Goal: Navigation & Orientation: Find specific page/section

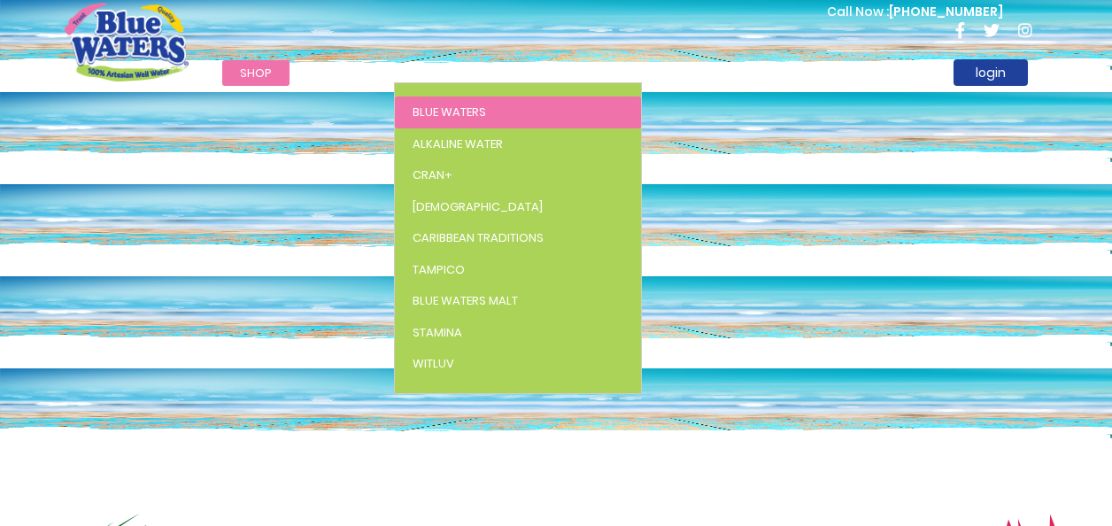
click at [445, 115] on span "Blue Waters" at bounding box center [449, 112] width 73 height 17
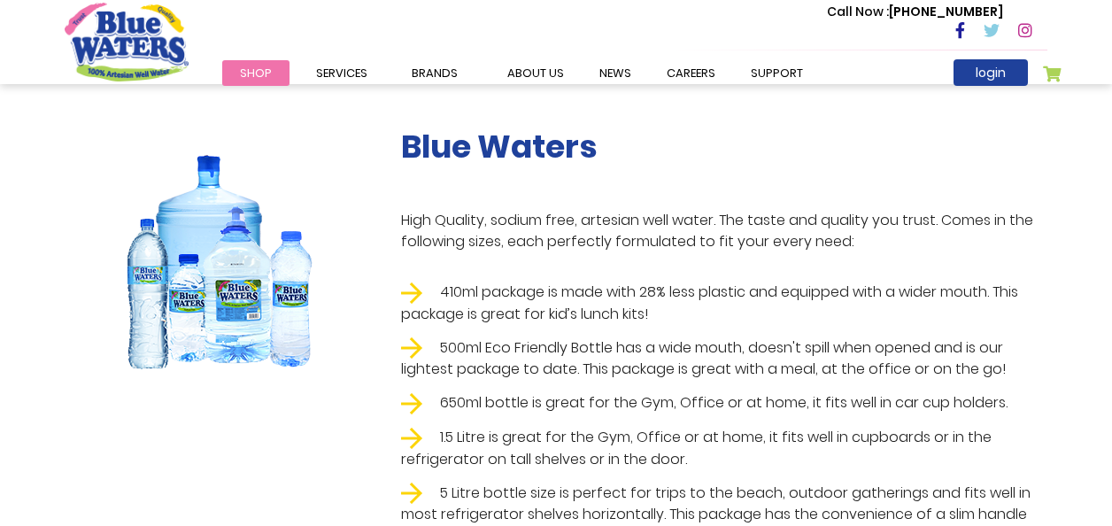
scroll to position [89, 0]
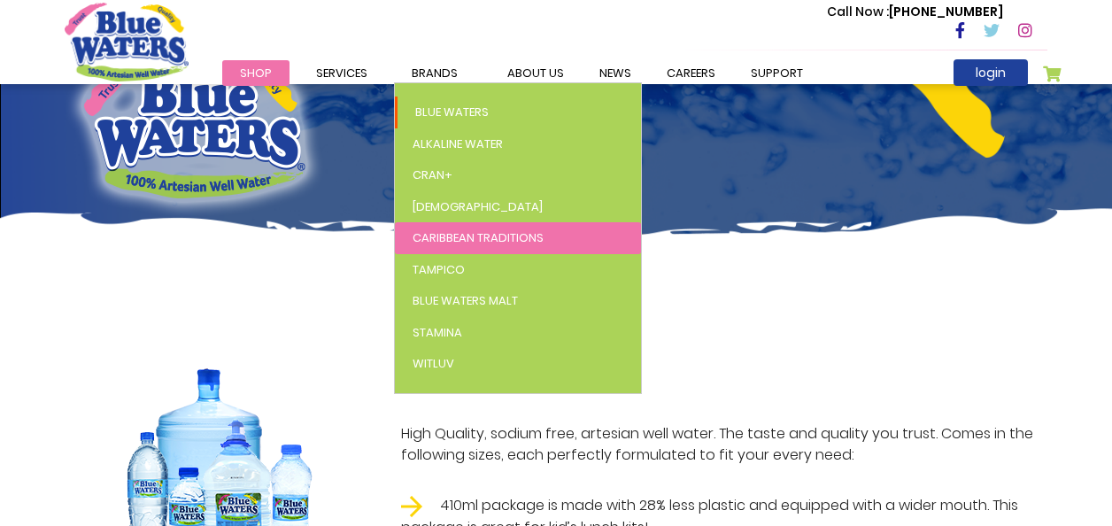
click at [498, 240] on span "Caribbean Traditions" at bounding box center [478, 237] width 131 height 17
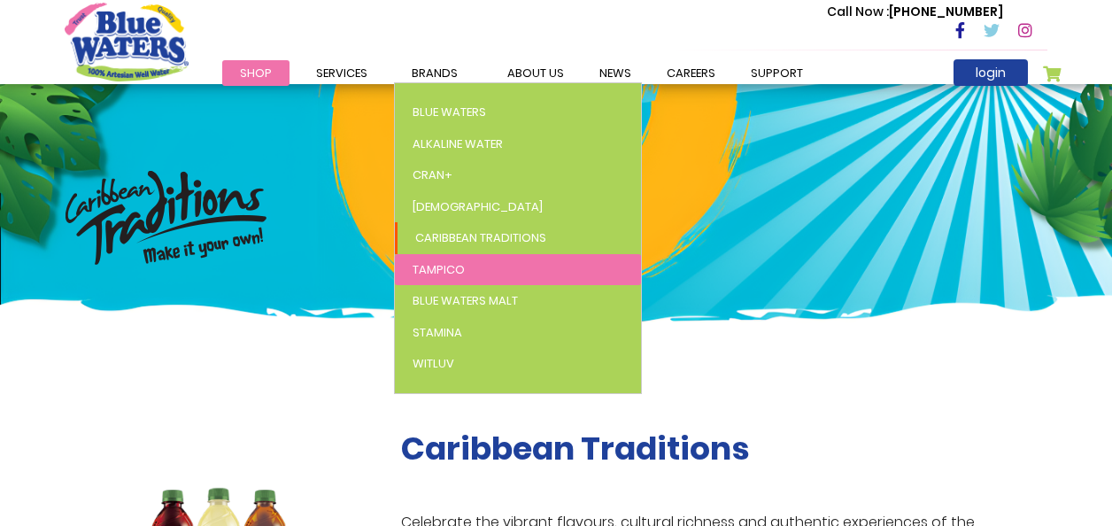
click at [450, 259] on link "Tampico" at bounding box center [518, 270] width 246 height 32
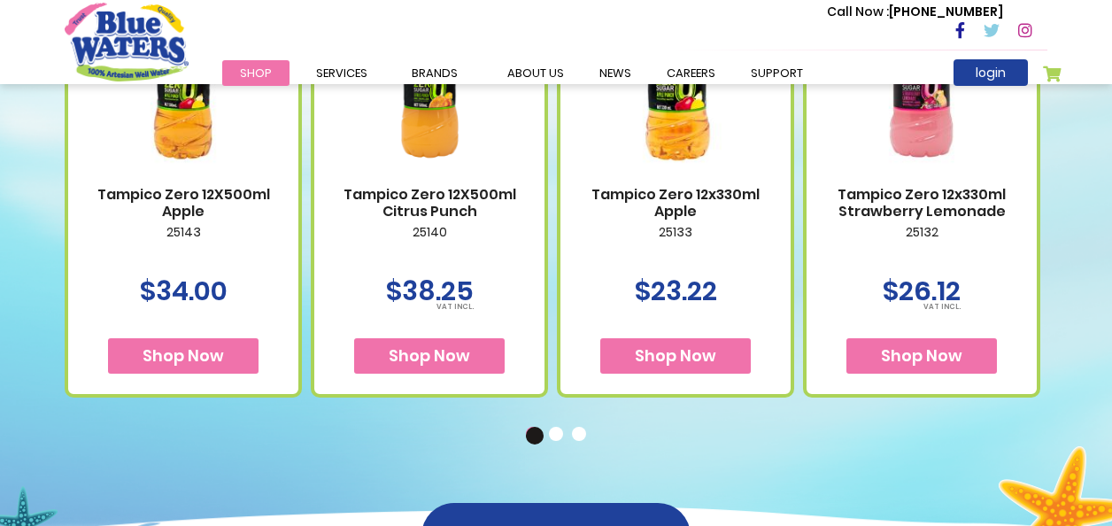
scroll to position [974, 0]
